Goal: Book appointment/travel/reservation

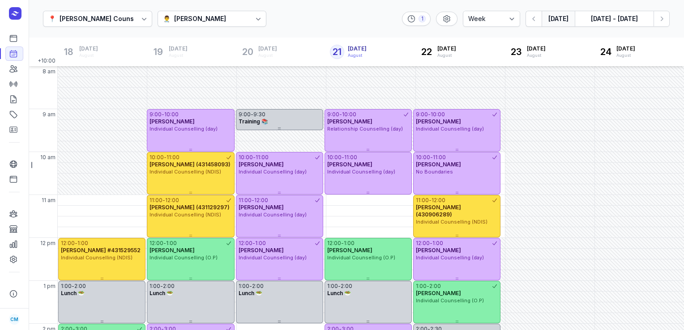
select select "week"
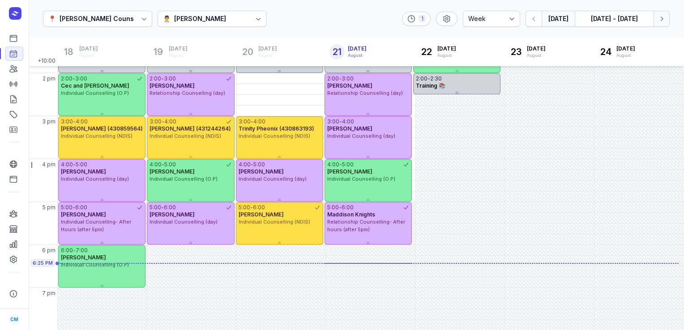
click at [665, 21] on icon "button" at bounding box center [661, 18] width 9 height 9
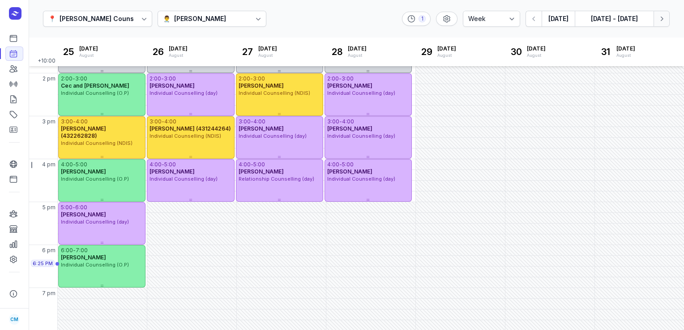
click at [665, 21] on icon "button" at bounding box center [661, 18] width 9 height 9
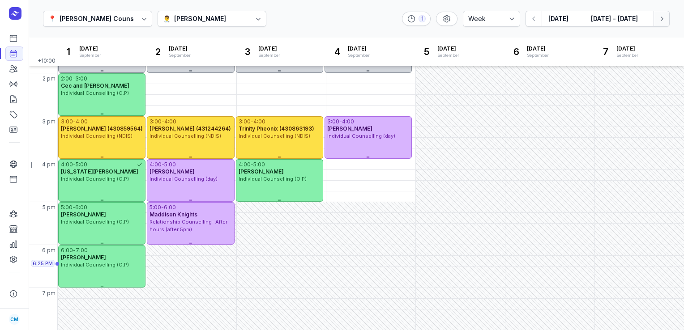
click at [662, 21] on icon "button" at bounding box center [661, 18] width 9 height 9
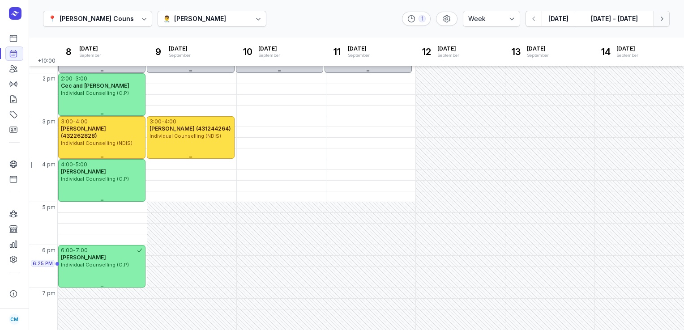
click at [662, 21] on icon "button" at bounding box center [661, 18] width 9 height 9
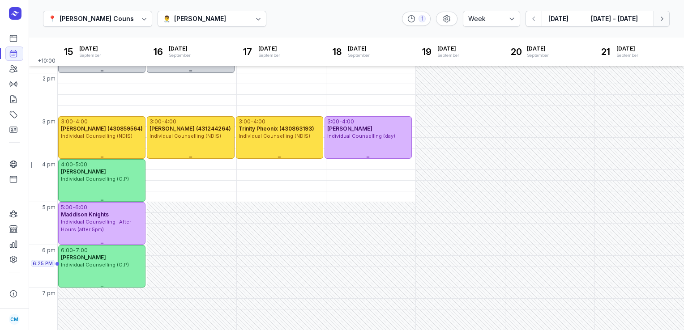
click at [661, 25] on button "Next week" at bounding box center [661, 19] width 16 height 16
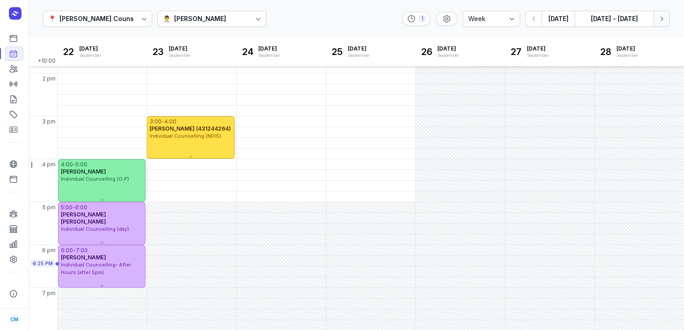
click at [661, 25] on button "Next week" at bounding box center [661, 19] width 16 height 16
